Goal: Transaction & Acquisition: Purchase product/service

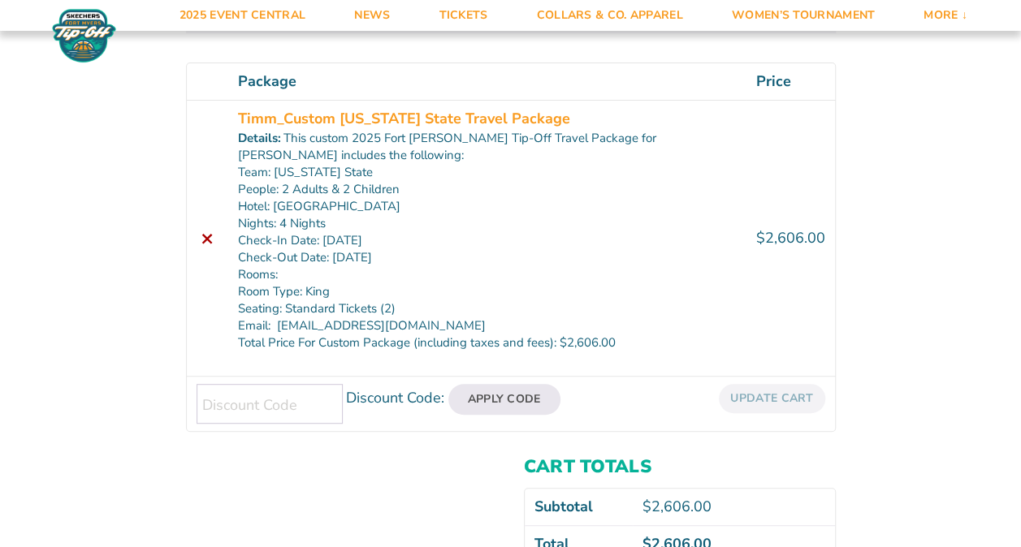
scroll to position [268, 0]
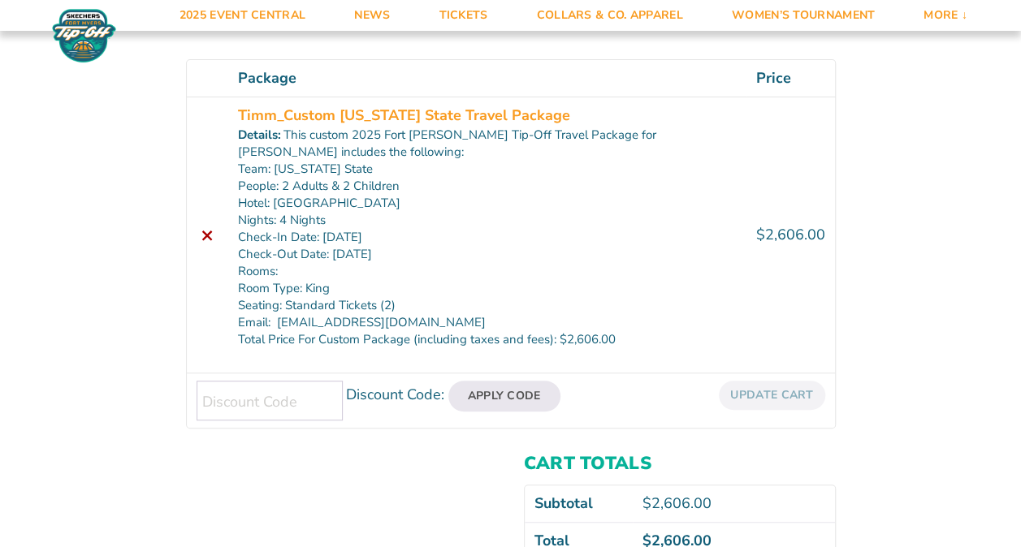
click at [270, 400] on input "Discount Code:" at bounding box center [270, 401] width 146 height 40
click at [66, 193] on div "Review & Confirm “Timm_Custom Michigan State Travel Package” has been added to …" at bounding box center [510, 219] width 1021 height 835
click at [263, 392] on input "Discount Code:" at bounding box center [270, 401] width 146 height 40
type input "tipoff25"
click at [497, 398] on button "Apply Code" at bounding box center [504, 396] width 112 height 31
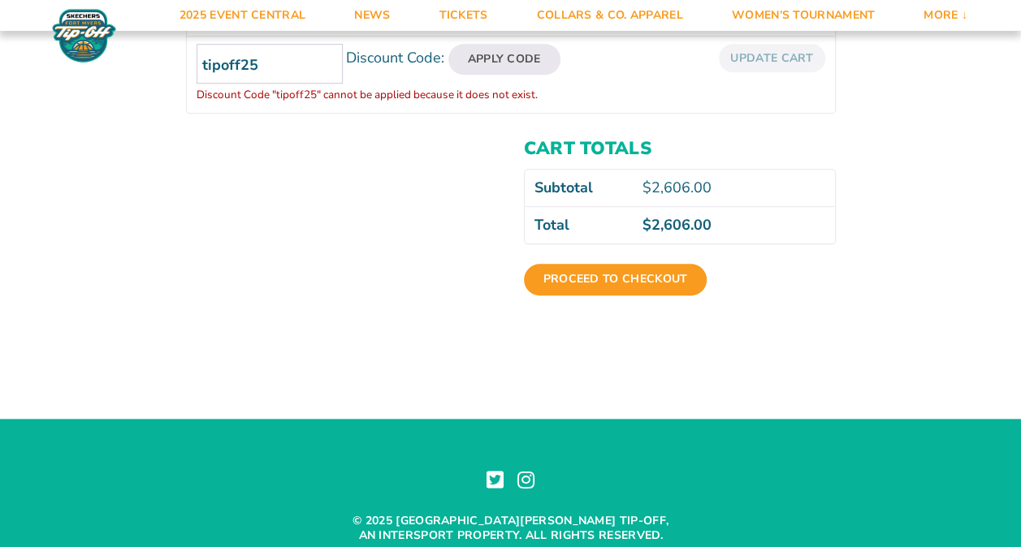
scroll to position [525, 0]
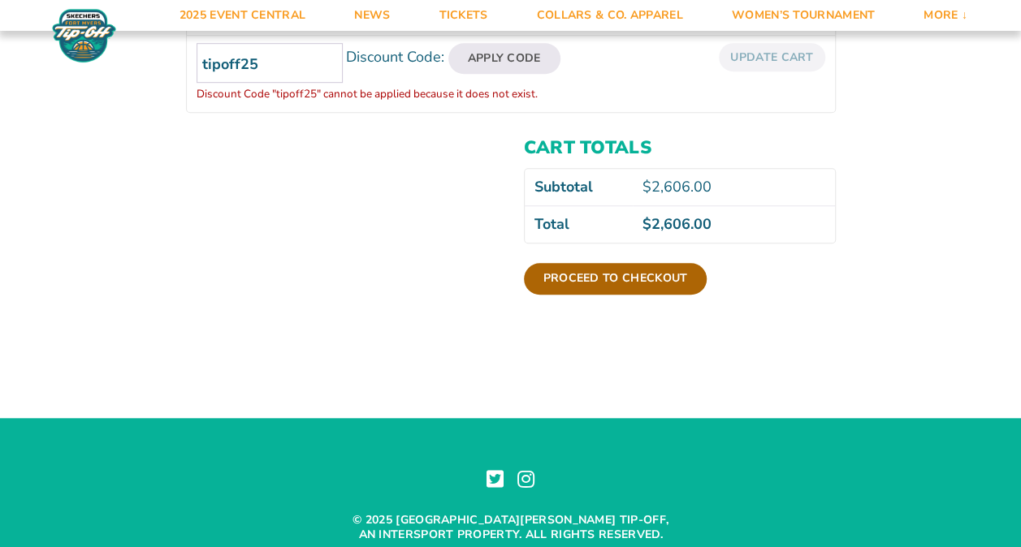
click at [610, 273] on link "Proceed to checkout" at bounding box center [616, 278] width 184 height 31
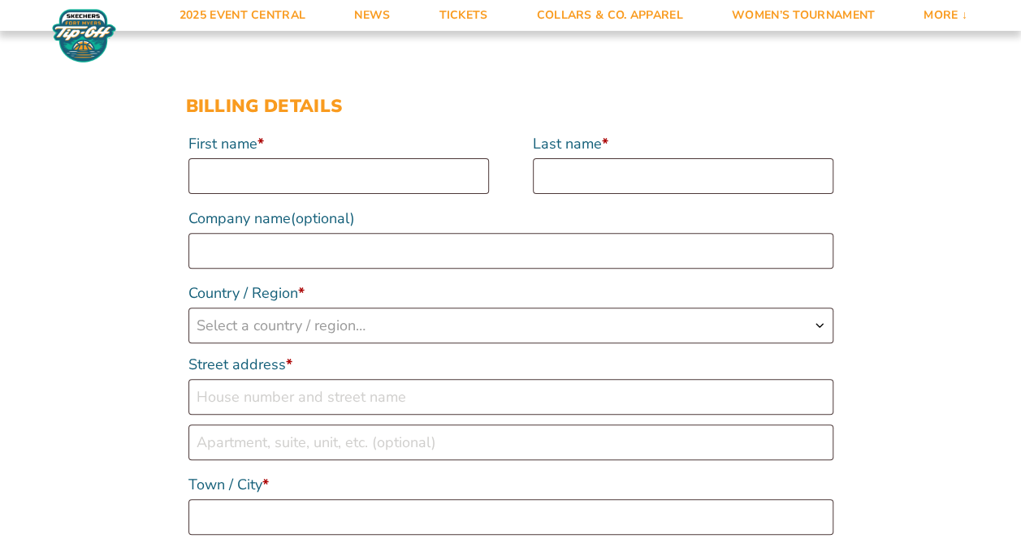
scroll to position [172, 0]
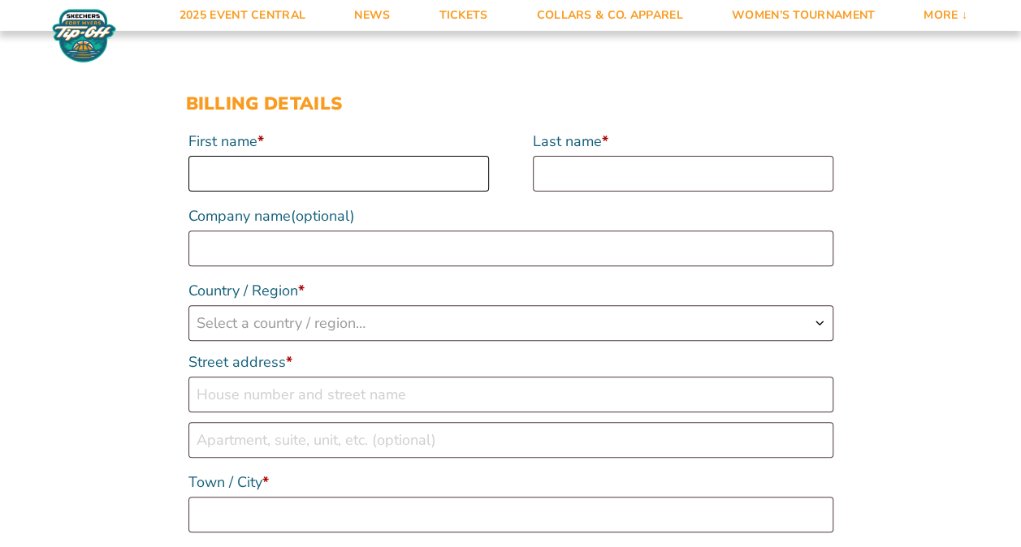
click at [244, 175] on input "First name *" at bounding box center [338, 174] width 301 height 36
type input "Brian"
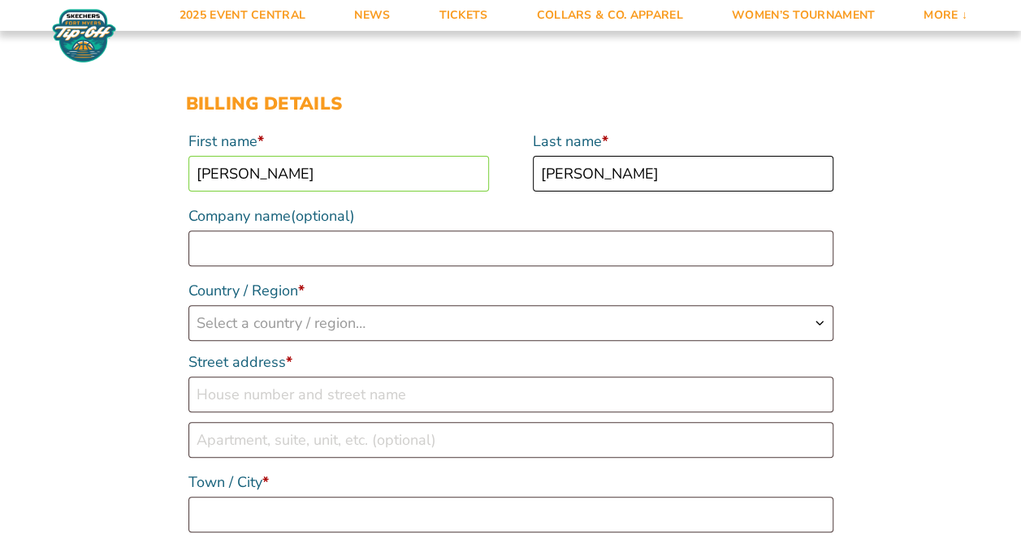
type input "Timm"
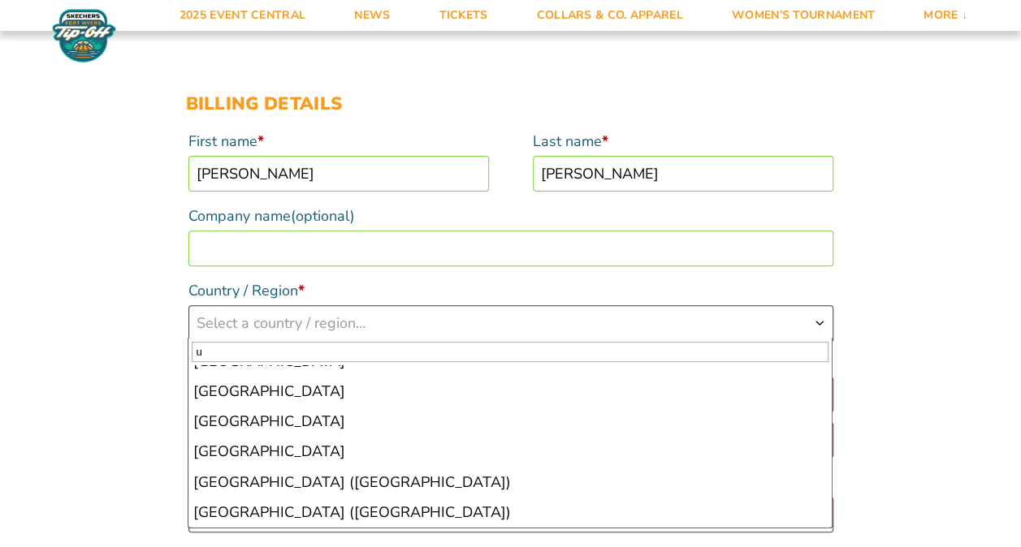
scroll to position [2084, 0]
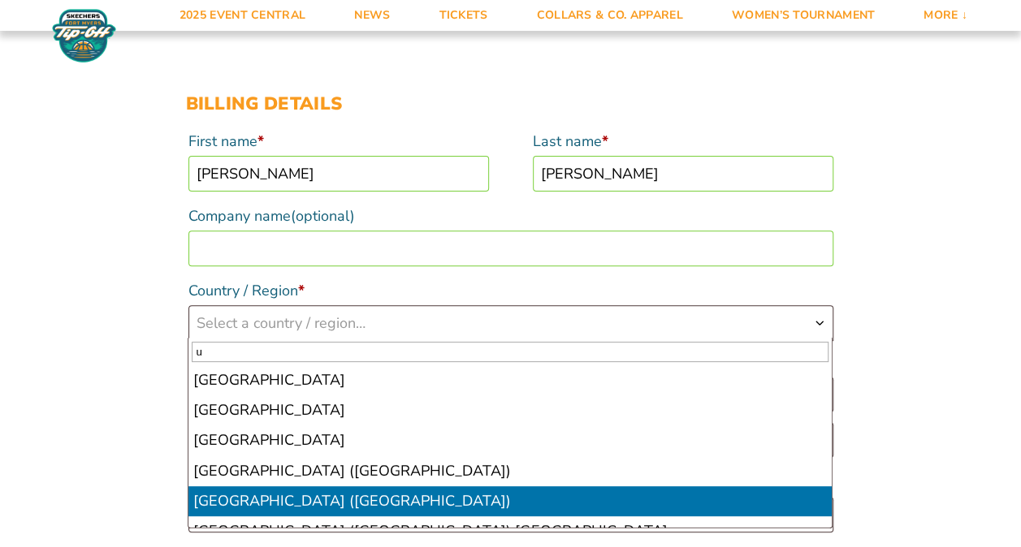
select select "US"
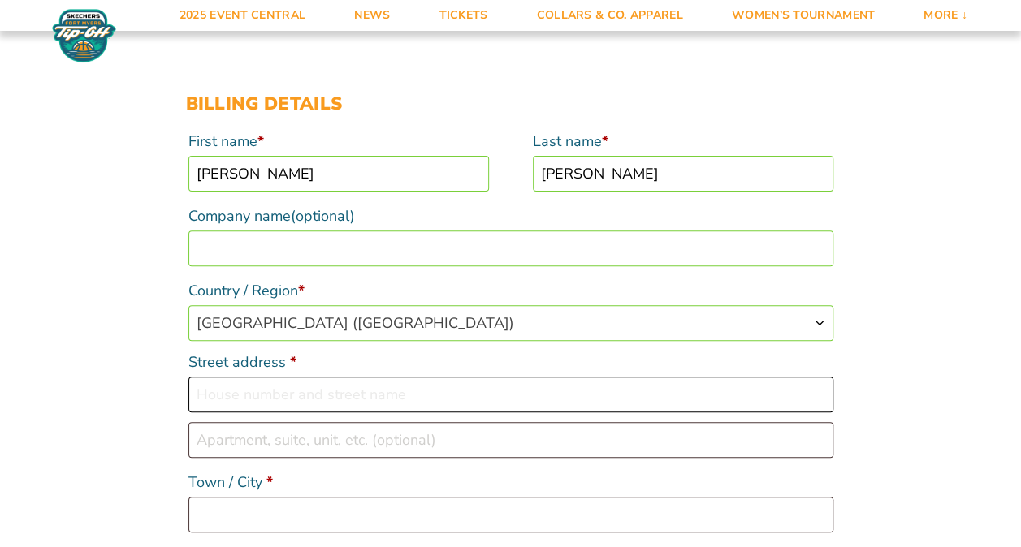
click at [297, 392] on input "Street address *" at bounding box center [510, 395] width 645 height 36
type input "[STREET_ADDRESS]"
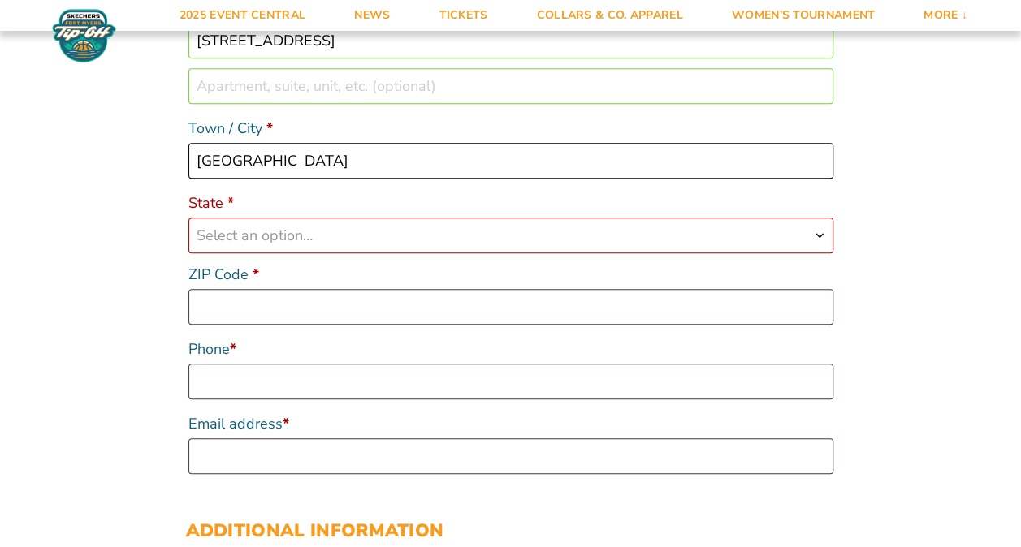
scroll to position [599, 0]
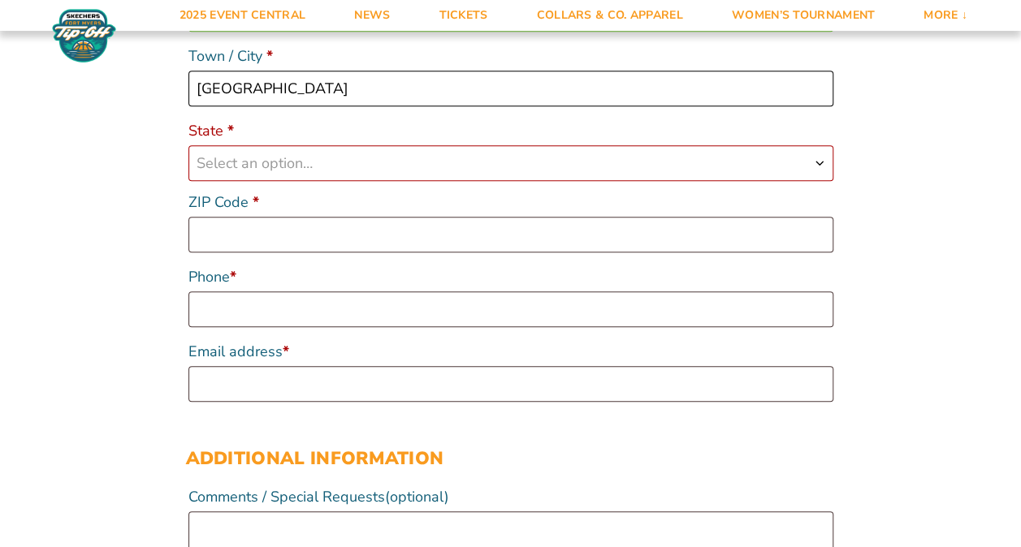
type input "Doylestown"
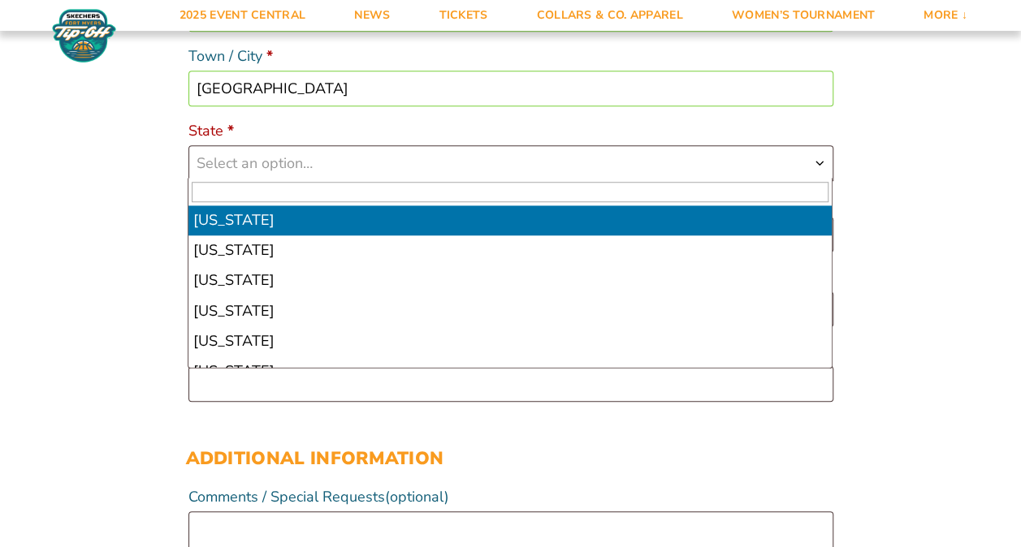
click at [404, 168] on span "Select an option…" at bounding box center [510, 163] width 643 height 34
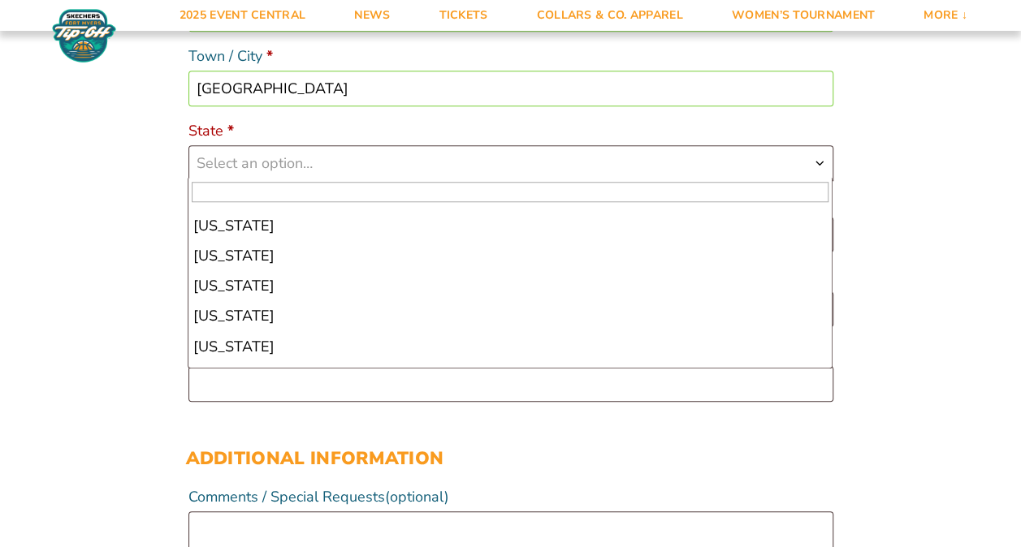
scroll to position [1103, 0]
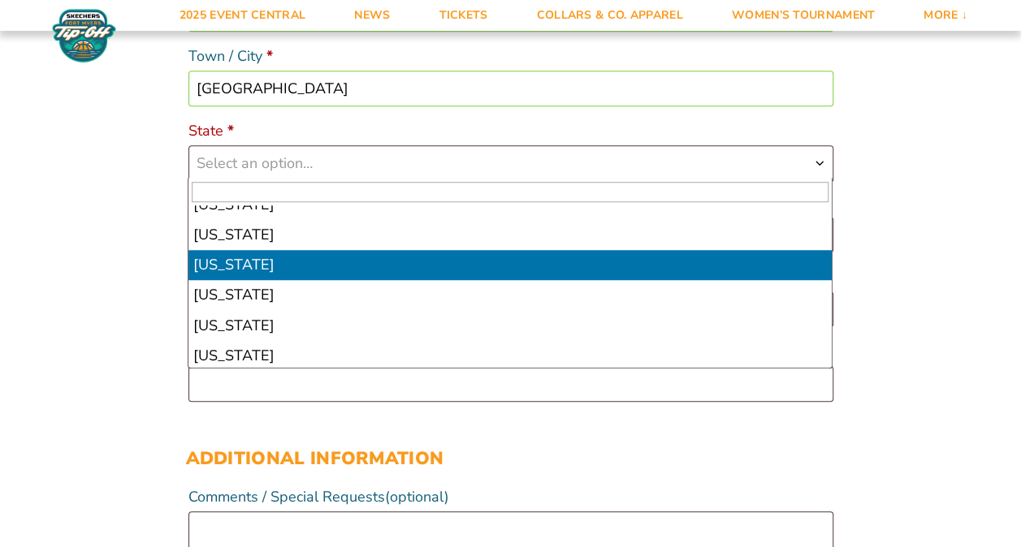
select select "PA"
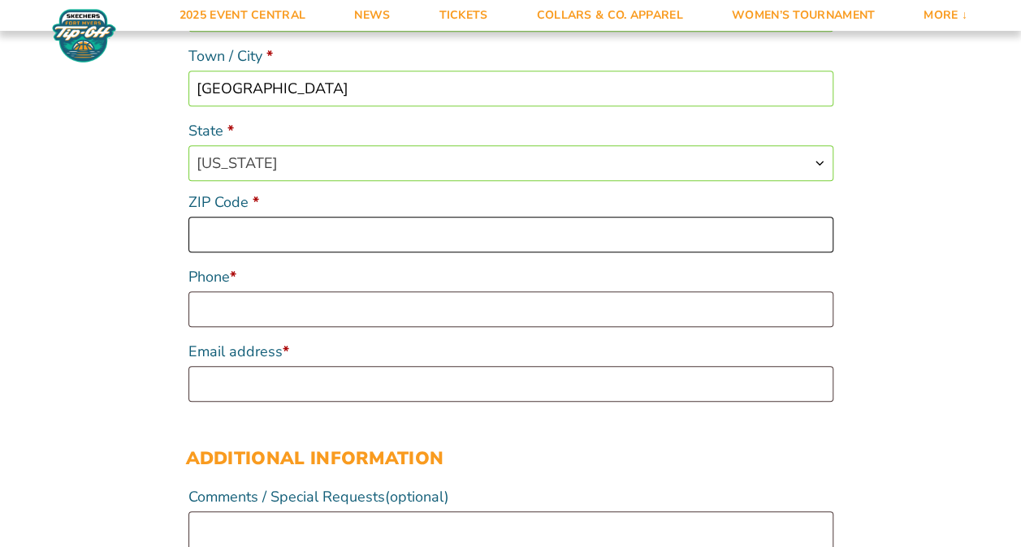
click at [261, 229] on input "ZIP Code *" at bounding box center [510, 235] width 645 height 36
type input "18902"
click at [273, 301] on input "Phone *" at bounding box center [510, 310] width 645 height 36
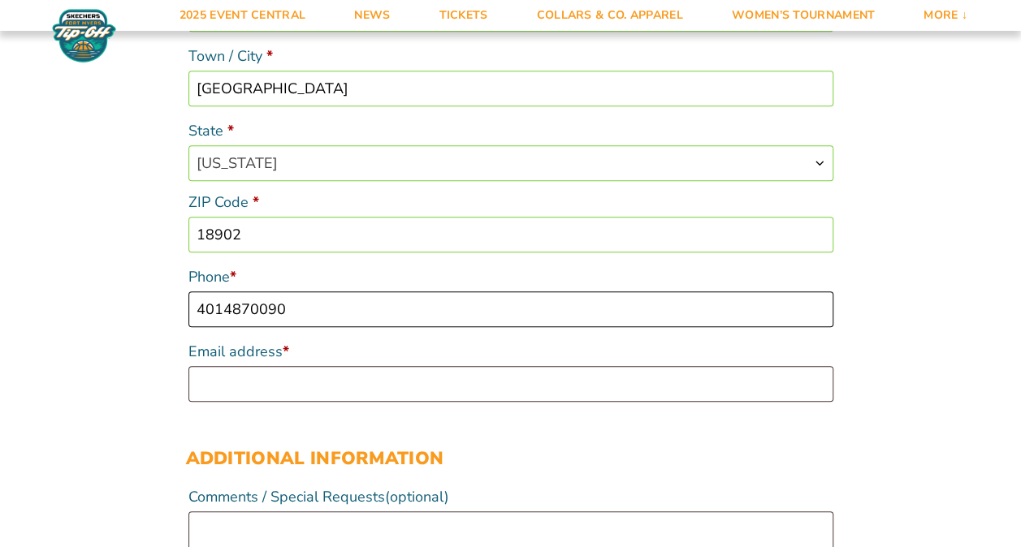
type input "4014870090"
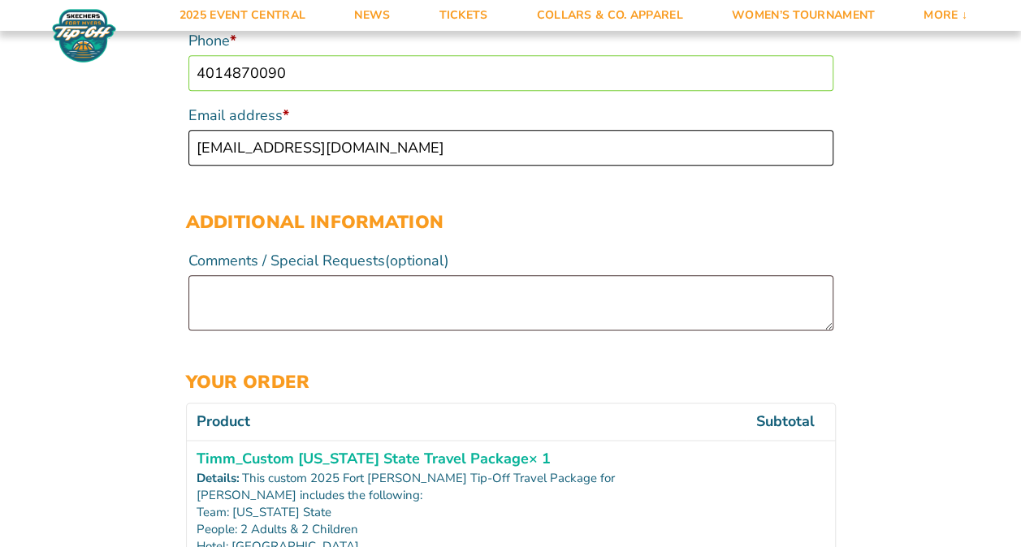
scroll to position [872, 0]
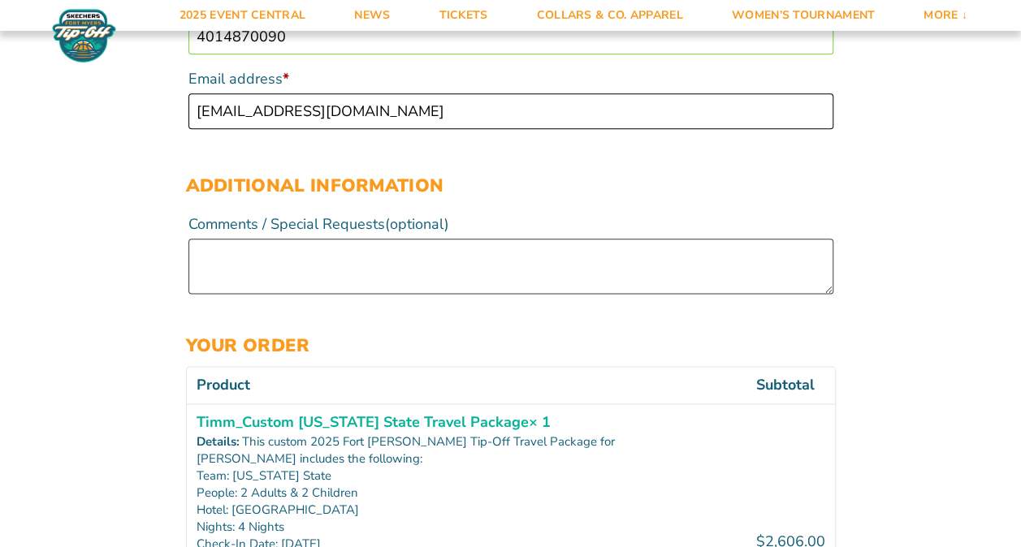
type input "[EMAIL_ADDRESS][DOMAIN_NAME]"
click at [250, 252] on textarea "Comments / Special Requests (optional)" at bounding box center [510, 266] width 645 height 55
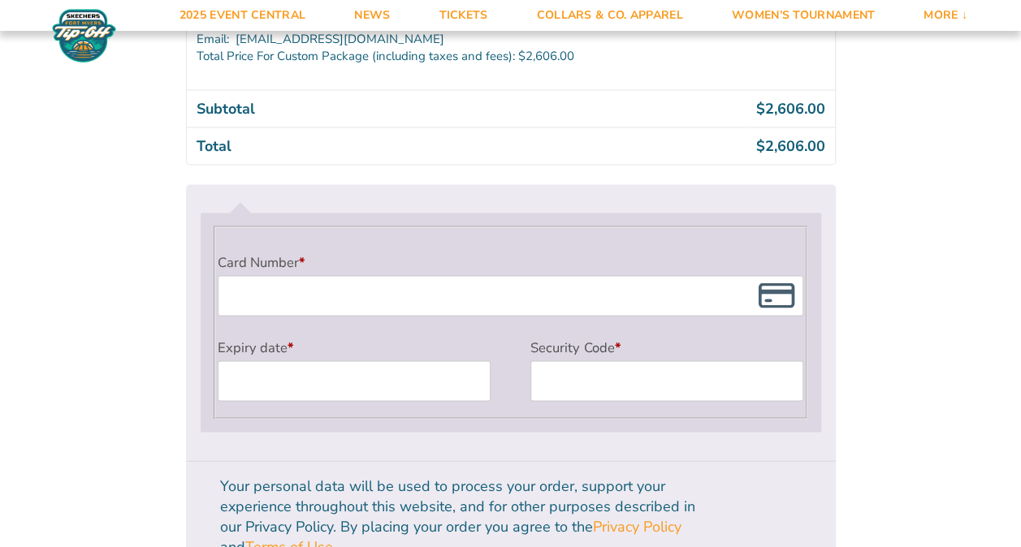
scroll to position [1477, 0]
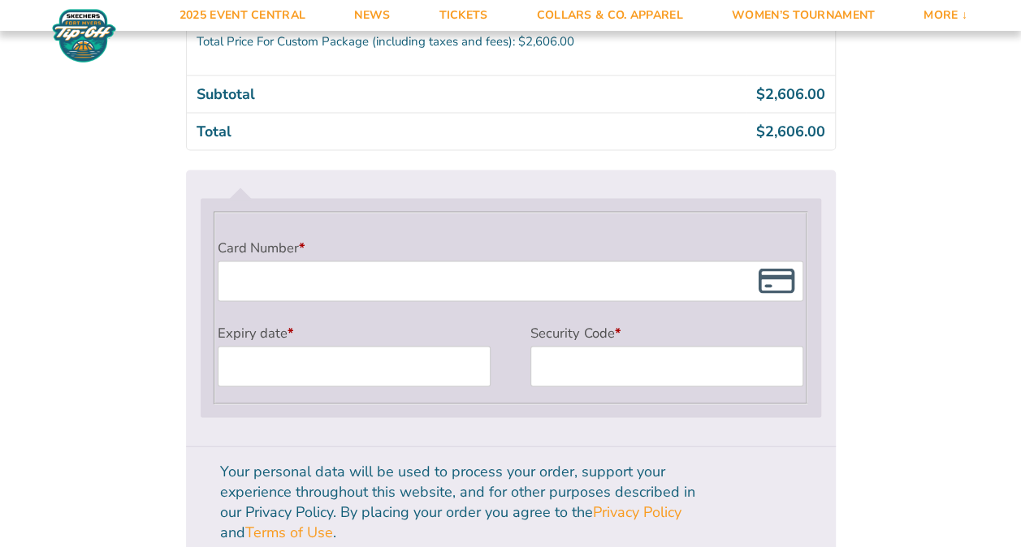
type textarea "Room type noted as "King"....just want to make sure we have two Queen or bigger…"
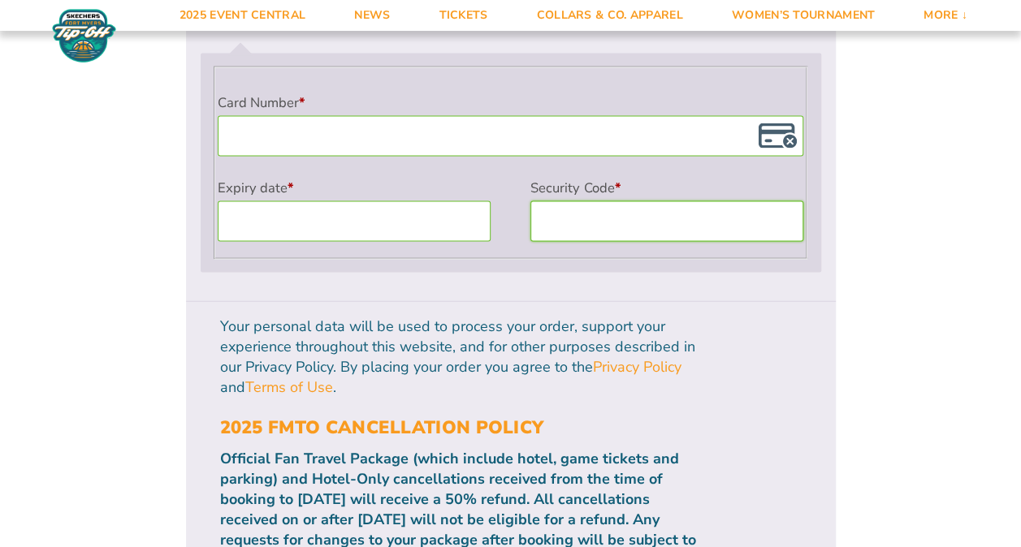
scroll to position [1594, 0]
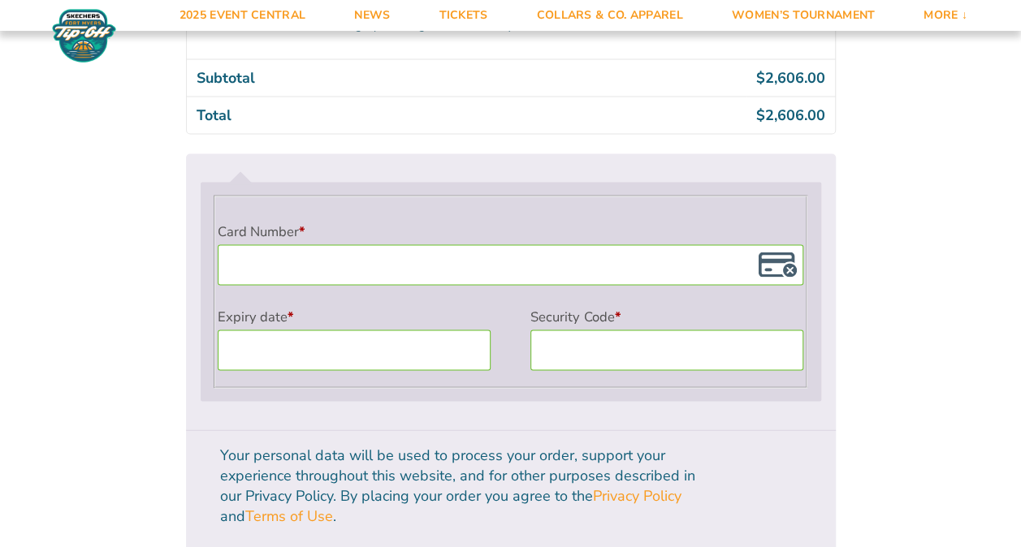
scroll to position [1485, 0]
